Goal: Information Seeking & Learning: Learn about a topic

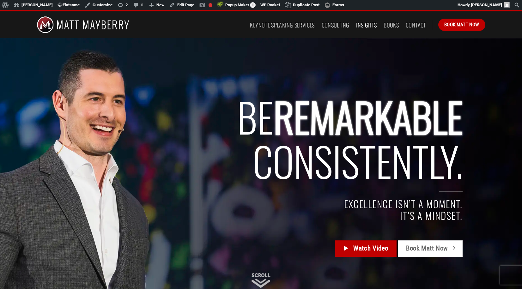
click at [360, 24] on link "Insights" at bounding box center [366, 24] width 21 height 11
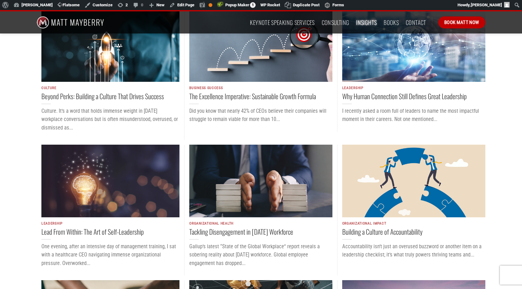
scroll to position [462, 0]
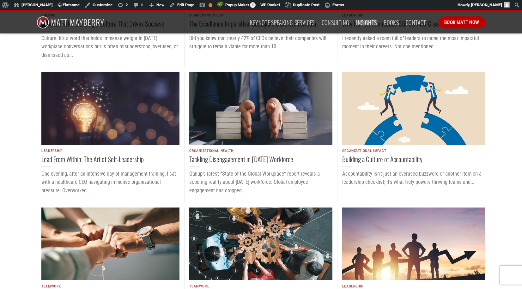
click at [246, 105] on img "Tackling Disengagement in Today’s Workforce" at bounding box center [260, 108] width 143 height 73
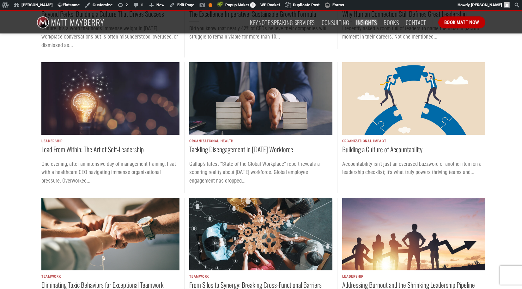
scroll to position [483, 0]
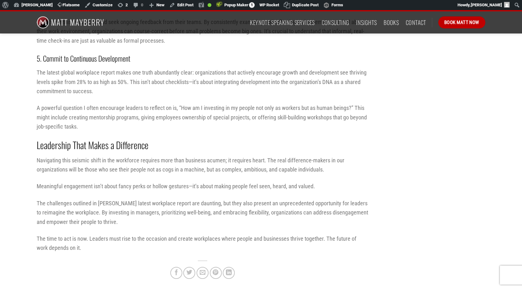
scroll to position [847, 0]
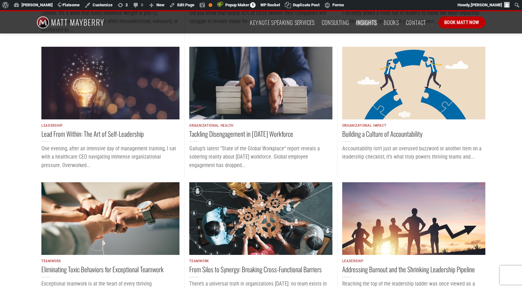
click at [250, 83] on img "Tackling Disengagement in Today’s Workforce" at bounding box center [260, 83] width 143 height 73
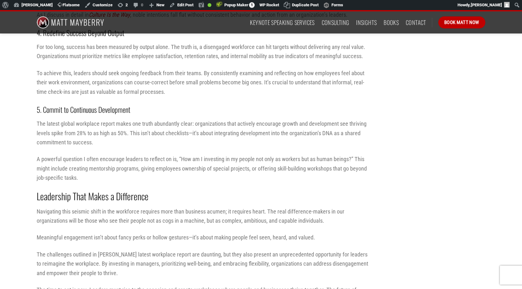
scroll to position [823, 0]
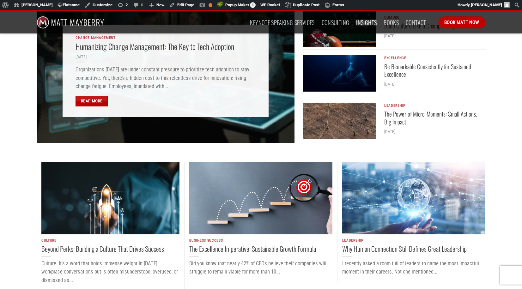
scroll to position [241, 0]
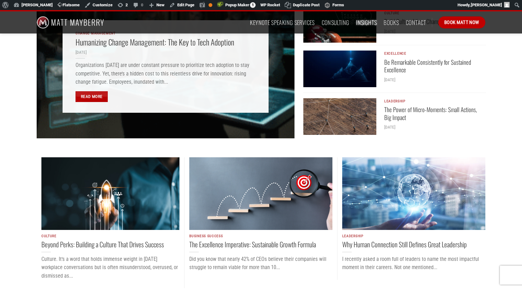
click at [382, 195] on img "Why Human Connection Still Defines Great Leadership" at bounding box center [413, 193] width 143 height 73
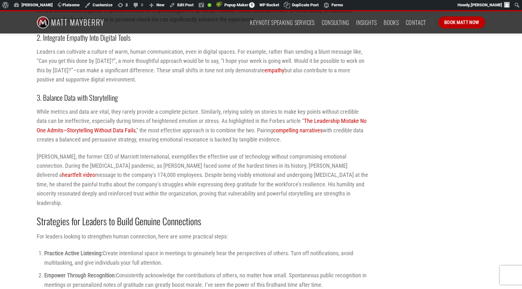
scroll to position [643, 0]
drag, startPoint x: 282, startPoint y: 139, endPoint x: 221, endPoint y: 123, distance: 62.4
click at [221, 123] on p "While metrics and data are vital, they rarely provide a complete picture. Simil…" at bounding box center [203, 125] width 332 height 37
copy p "As highlighted in the Forbes article “ The Leadership Mistake No One Admits—Sto…"
